Goal: Find specific page/section: Find specific page/section

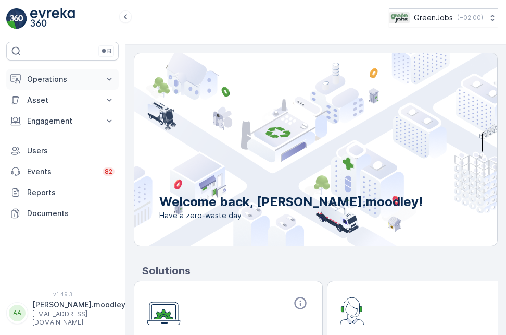
click at [109, 78] on icon at bounding box center [109, 79] width 10 height 10
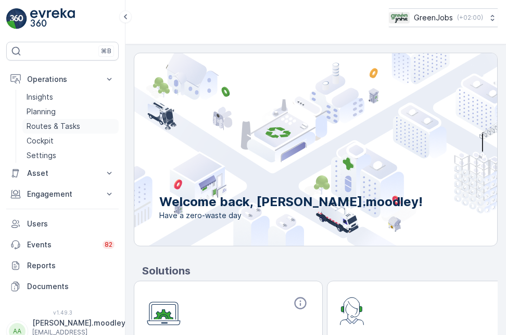
click at [56, 126] on p "Routes & Tasks" at bounding box center [54, 126] width 54 height 10
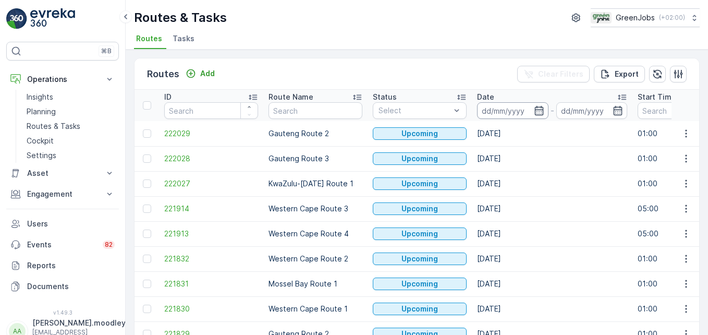
click at [489, 107] on input at bounding box center [512, 110] width 71 height 17
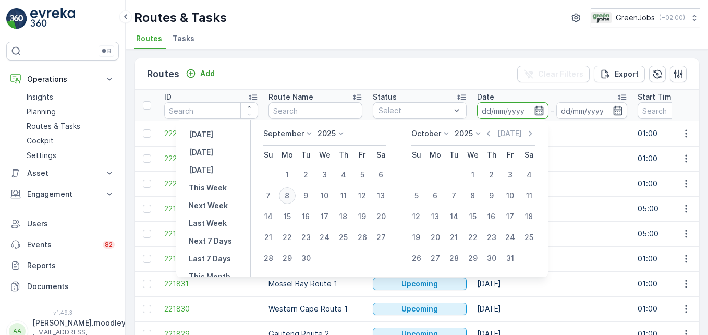
click at [292, 193] on div "8" at bounding box center [287, 195] width 17 height 17
type input "[DATE]"
click at [292, 193] on div "8" at bounding box center [287, 195] width 17 height 17
type input "[DATE]"
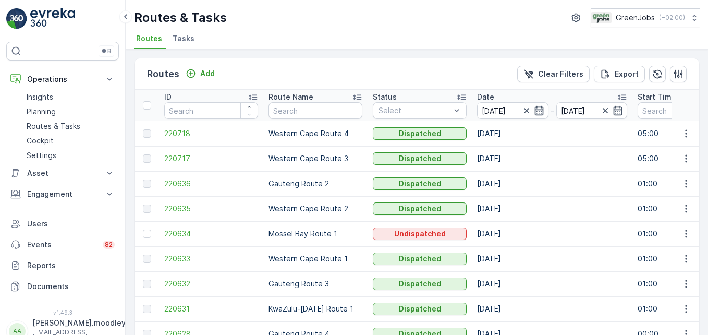
click at [506, 132] on td at bounding box center [685, 133] width 28 height 25
drag, startPoint x: 673, startPoint y: 132, endPoint x: 685, endPoint y: 130, distance: 12.3
click at [506, 130] on icon "button" at bounding box center [686, 133] width 10 height 10
click at [506, 150] on span "See More Details" at bounding box center [661, 149] width 60 height 10
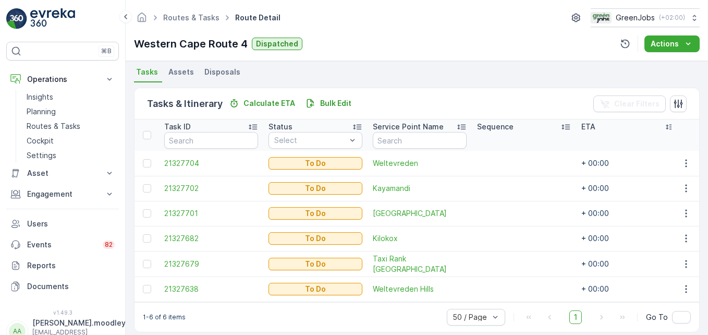
scroll to position [241, 0]
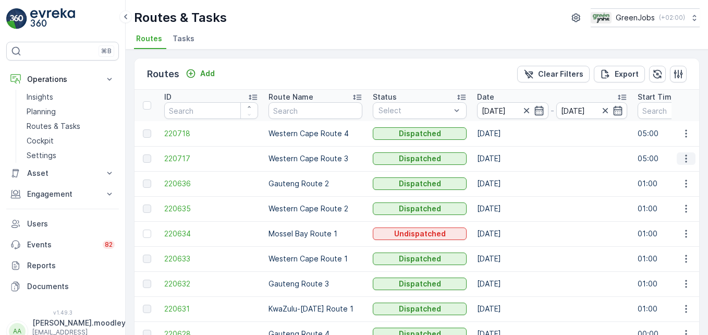
click at [506, 160] on icon "button" at bounding box center [686, 158] width 10 height 10
click at [506, 176] on span "See More Details" at bounding box center [661, 174] width 60 height 10
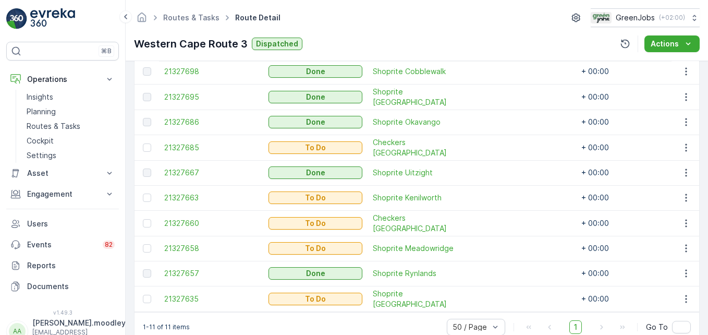
scroll to position [367, 0]
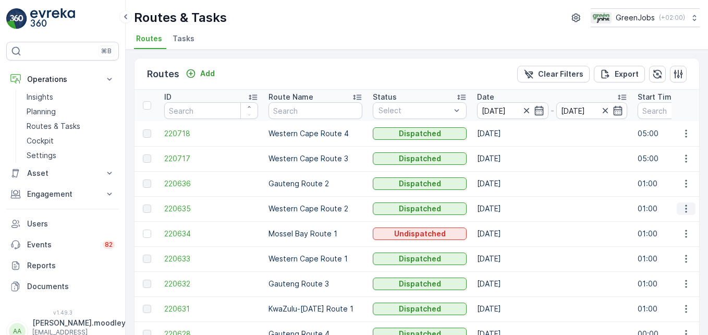
click at [506, 209] on icon "button" at bounding box center [686, 208] width 10 height 10
click at [506, 224] on span "See More Details" at bounding box center [661, 224] width 60 height 10
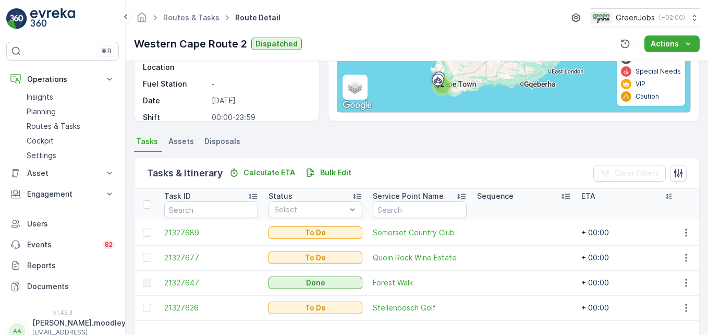
scroll to position [203, 0]
